Goal: Information Seeking & Learning: Compare options

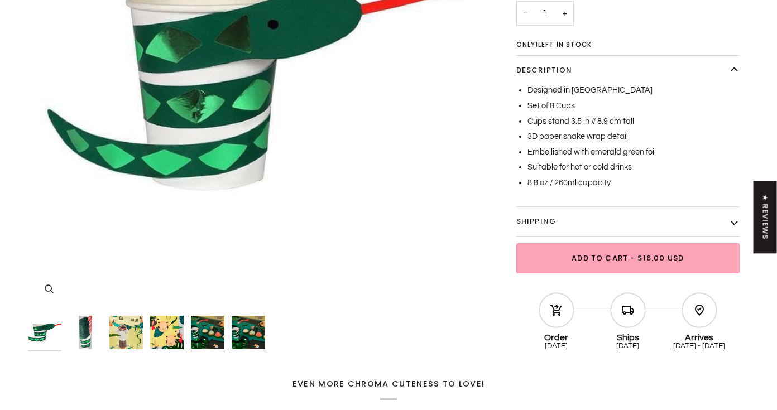
scroll to position [243, 0]
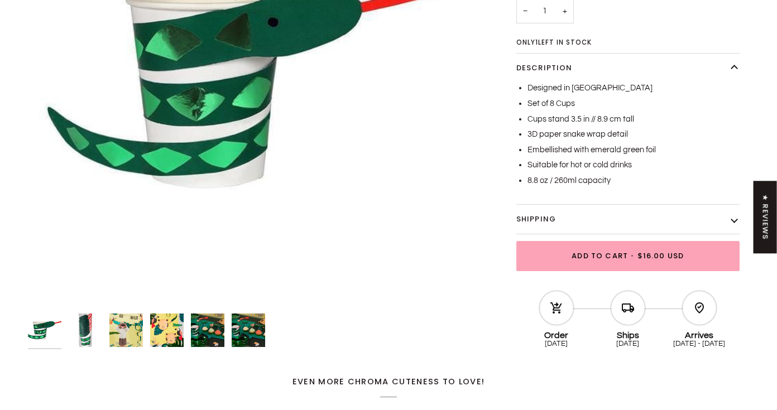
click at [194, 332] on img "A jungle-themed party table features Snake Party Cups with red straws, emerald …" at bounding box center [207, 330] width 33 height 33
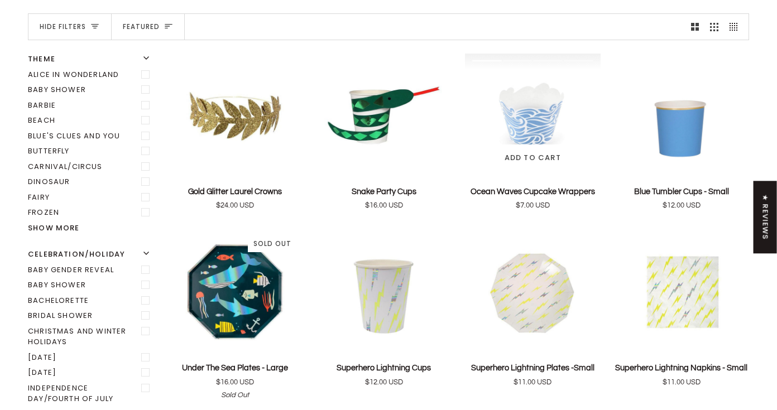
scroll to position [154, 0]
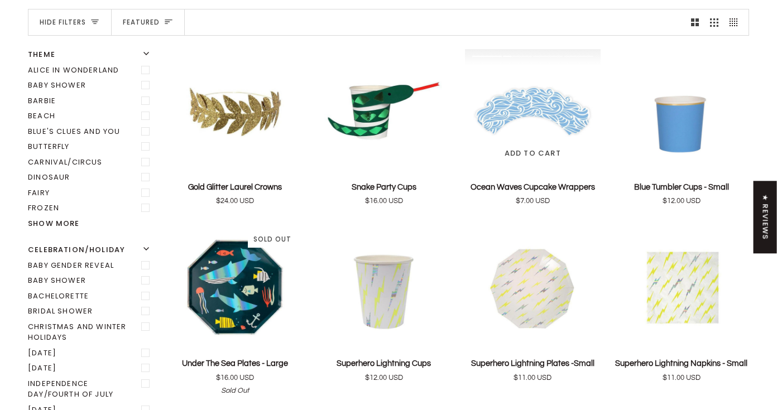
click at [527, 132] on img "Ocean Waves Cupcake Wrappers" at bounding box center [533, 110] width 136 height 123
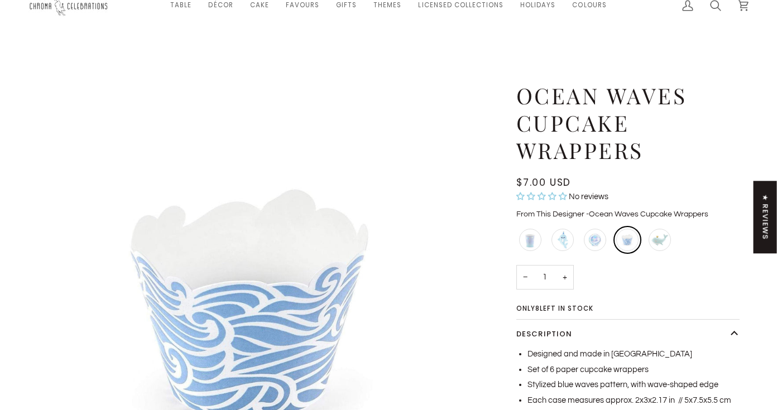
scroll to position [18, 0]
click at [596, 241] on div "Silver Seashell Plates - Small" at bounding box center [595, 239] width 27 height 27
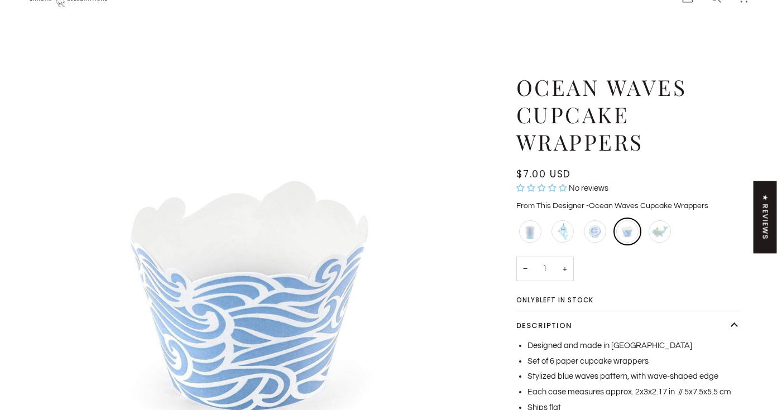
scroll to position [54, 0]
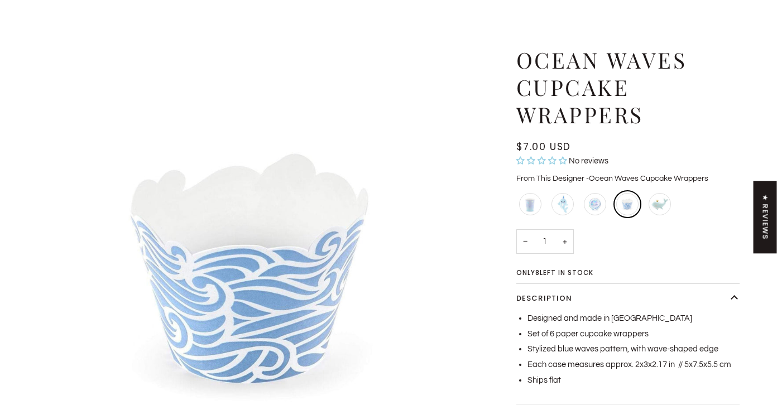
click at [274, 199] on img "Ocean Waves Cupcake Wrappers" at bounding box center [253, 271] width 451 height 451
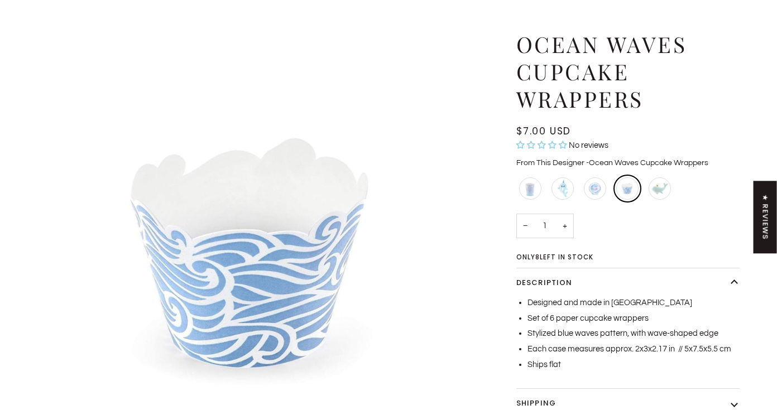
scroll to position [74, 0]
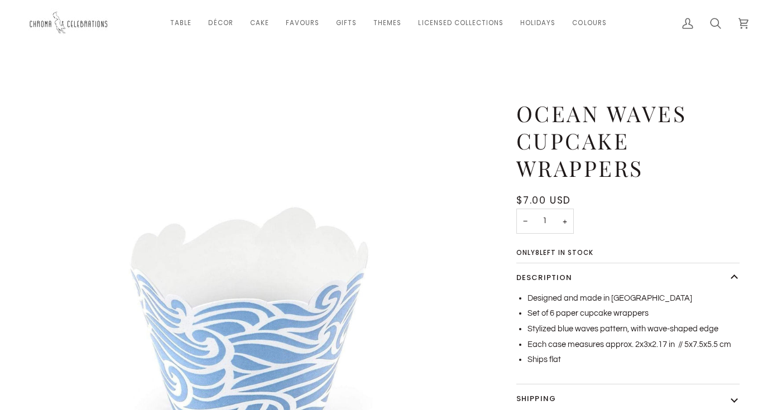
scroll to position [74, 0]
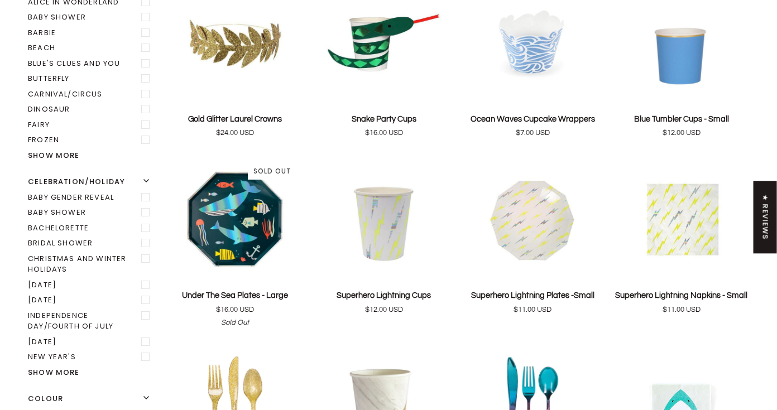
scroll to position [210, 0]
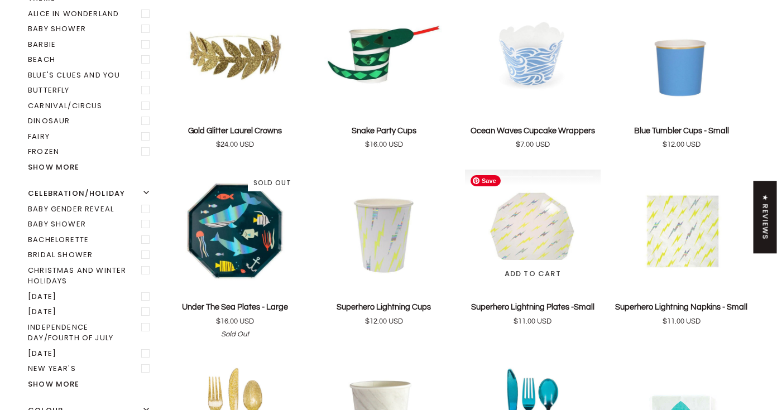
click at [543, 231] on img "Superhero Lightning Plates -Small" at bounding box center [533, 231] width 136 height 123
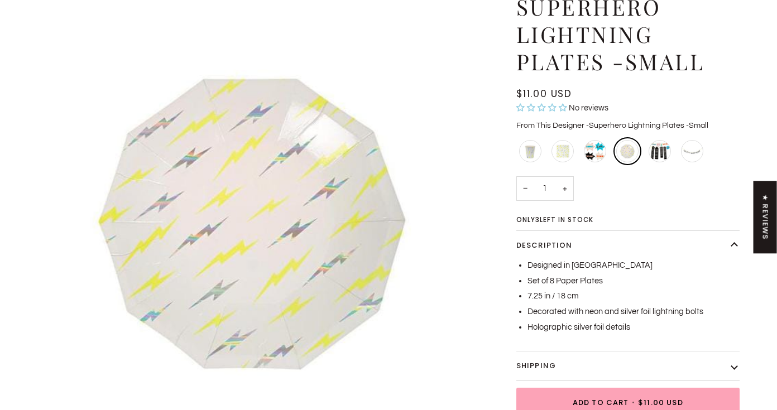
scroll to position [94, 0]
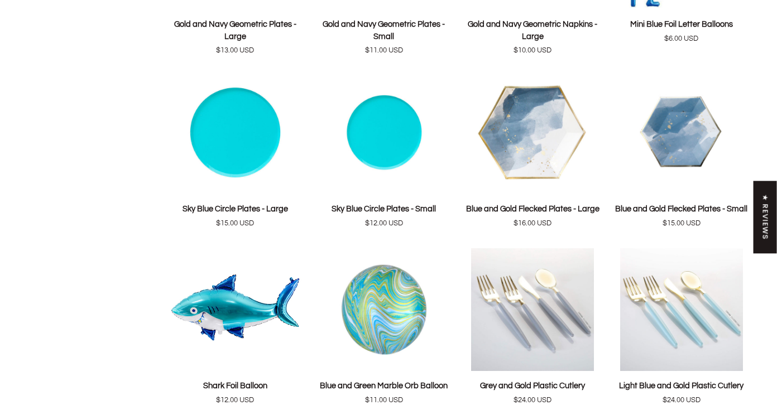
scroll to position [1744, 0]
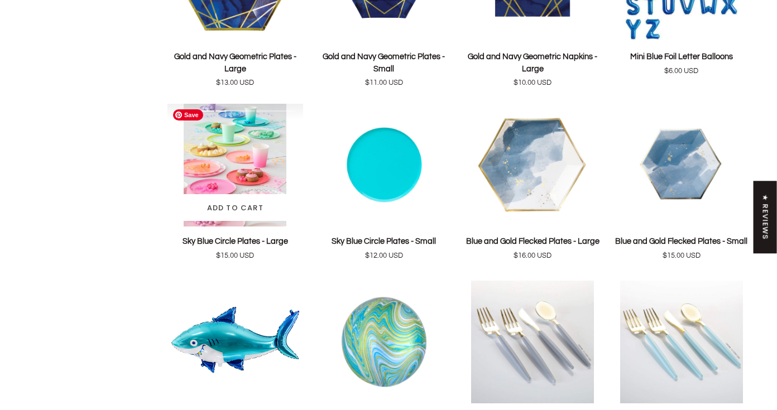
click at [234, 153] on img "Sky Blue Circle Plates - Large" at bounding box center [235, 165] width 136 height 123
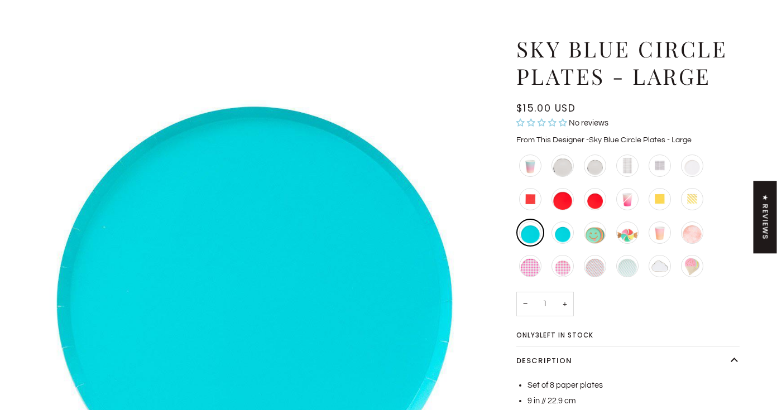
scroll to position [66, 0]
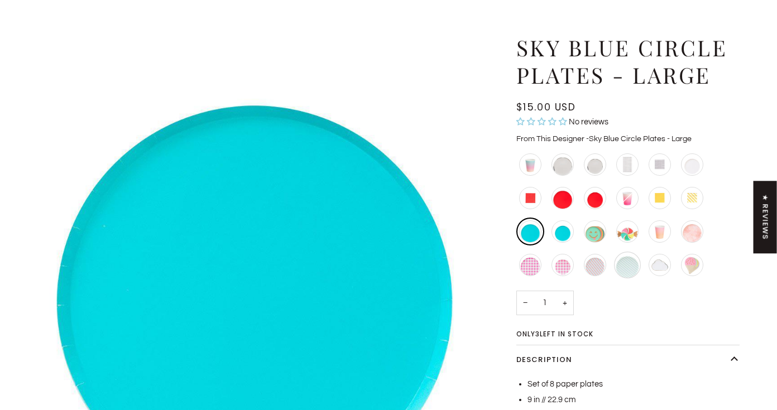
click at [631, 268] on div "Mint Stripe Circle Plates - Large" at bounding box center [627, 265] width 27 height 27
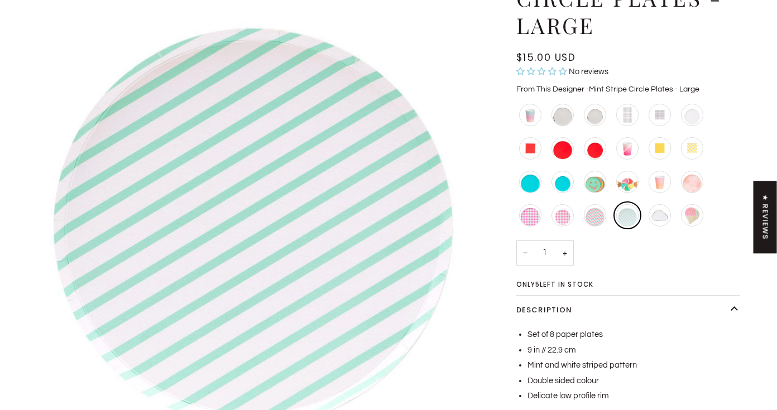
scroll to position [143, 0]
click at [594, 116] on div "Silver Circle Plates - Small" at bounding box center [595, 114] width 27 height 27
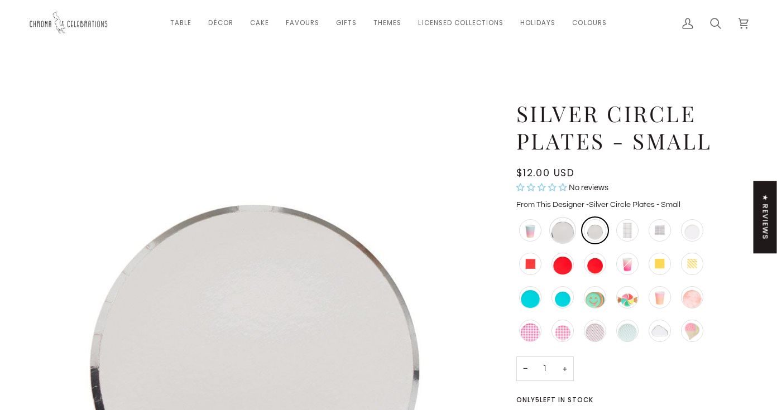
click at [562, 233] on div "Silver Circle Plates - Large" at bounding box center [562, 230] width 27 height 27
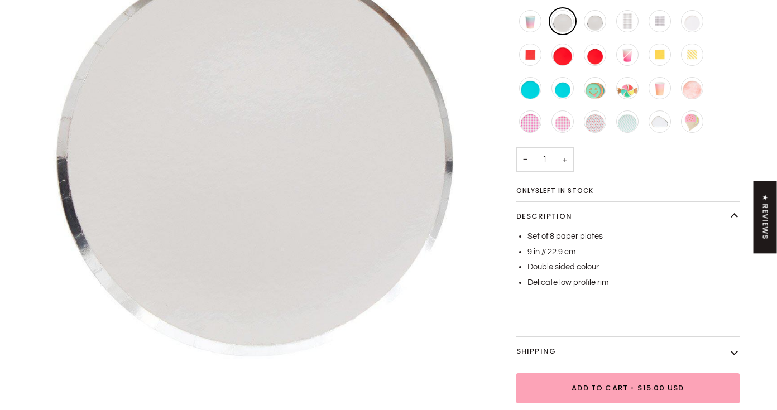
scroll to position [210, 0]
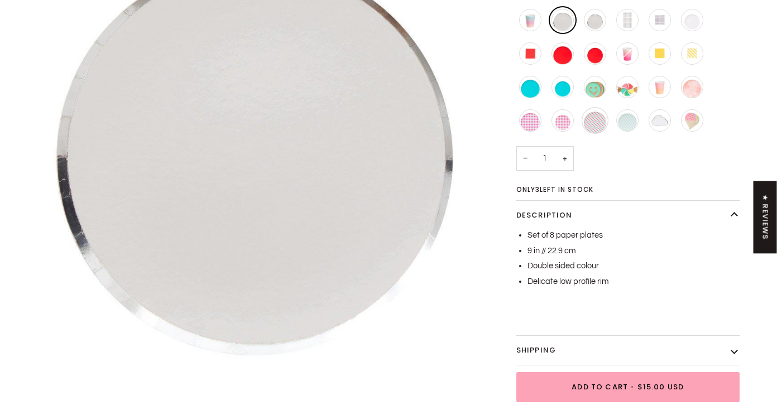
click at [597, 119] on div "Red and Blue Stripe Circle Plates - Large" at bounding box center [595, 120] width 27 height 27
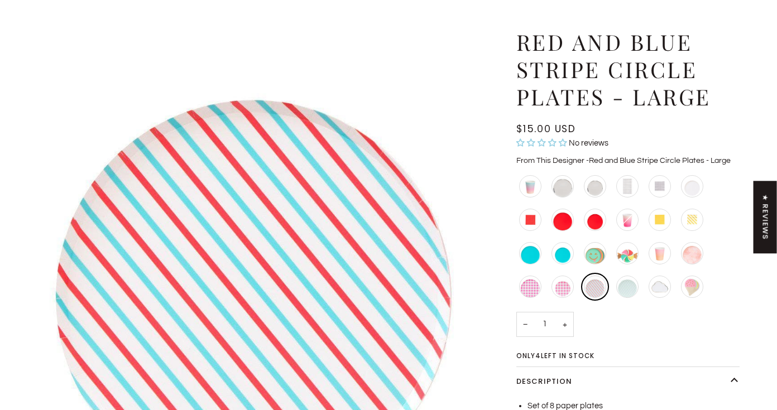
scroll to position [135, 0]
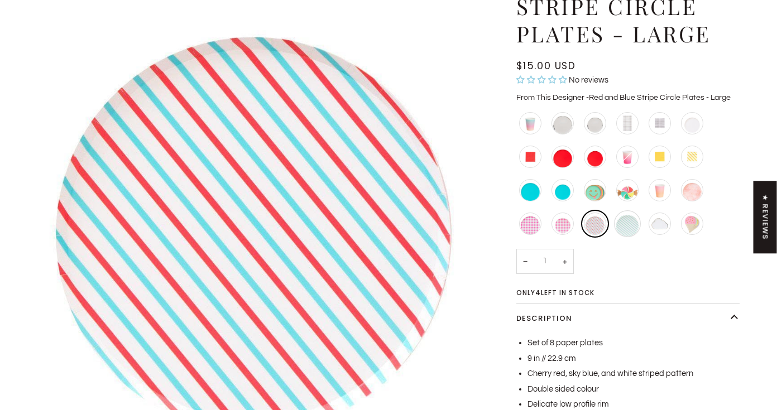
click at [629, 224] on div "Mint Stripe Circle Plates - Large" at bounding box center [627, 223] width 27 height 27
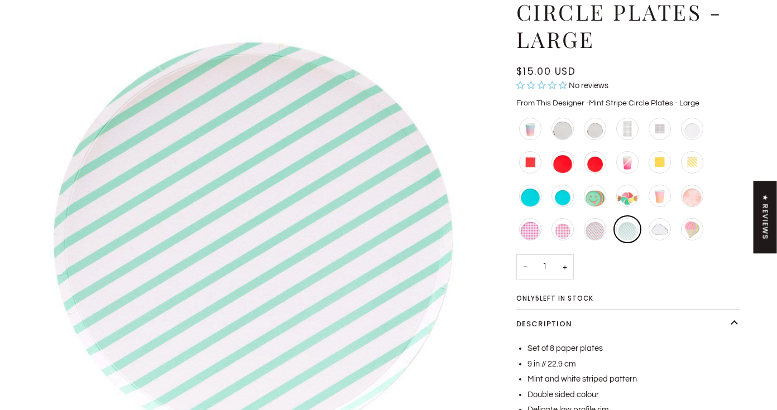
scroll to position [143, 0]
